Goal: Task Accomplishment & Management: Use online tool/utility

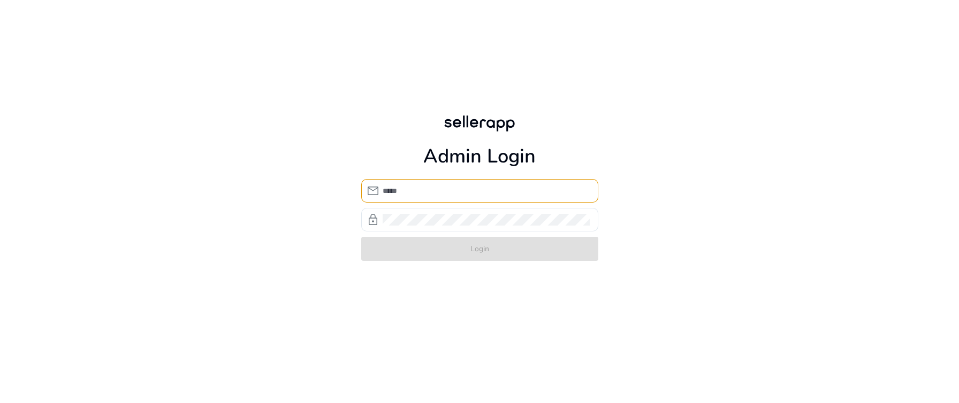
type input "**********"
click at [460, 313] on div "**********" at bounding box center [480, 187] width 254 height 374
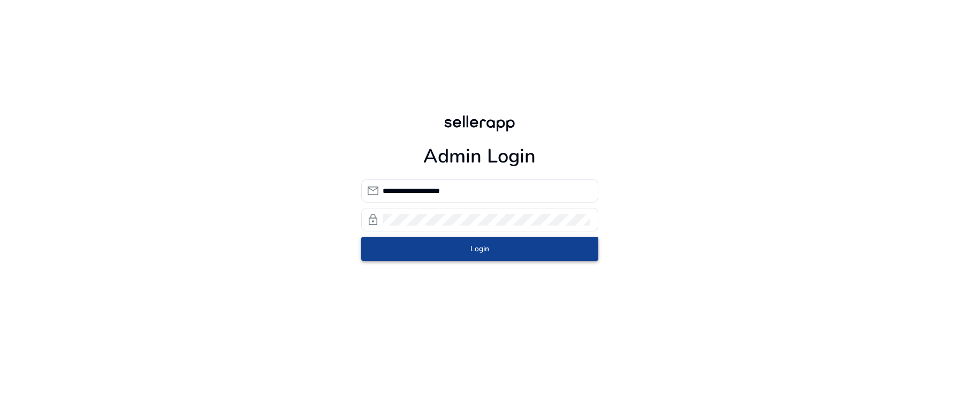
click at [482, 252] on span "Login" at bounding box center [479, 248] width 19 height 11
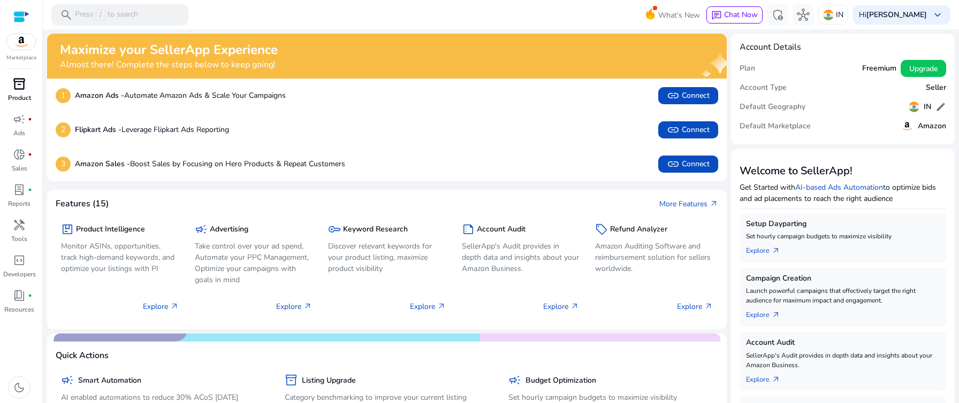
click at [26, 93] on p "Product" at bounding box center [19, 98] width 23 height 10
